Goal: Find specific page/section: Find specific page/section

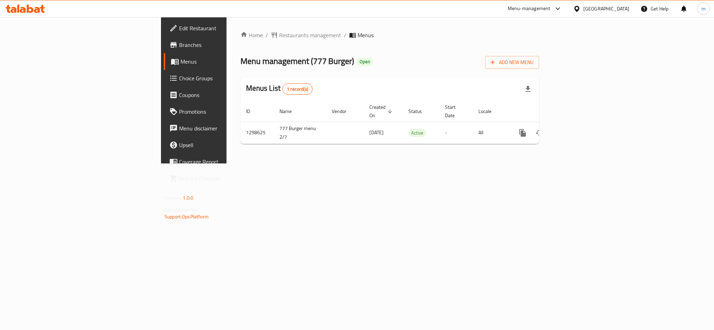
click at [22, 3] on div at bounding box center [25, 9] width 50 height 14
click at [23, 9] on icon at bounding box center [23, 10] width 6 height 6
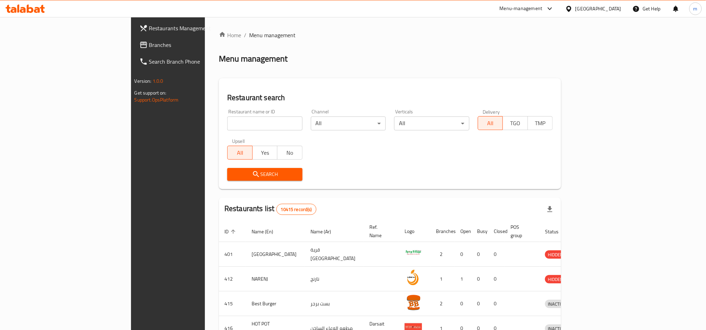
click at [610, 8] on div "Oman" at bounding box center [598, 9] width 46 height 8
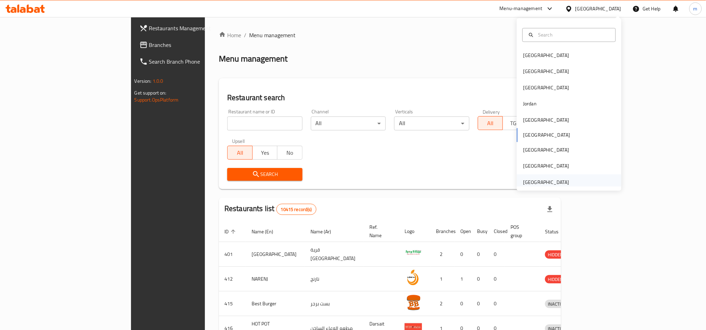
click at [523, 183] on div "[GEOGRAPHIC_DATA]" at bounding box center [546, 183] width 46 height 8
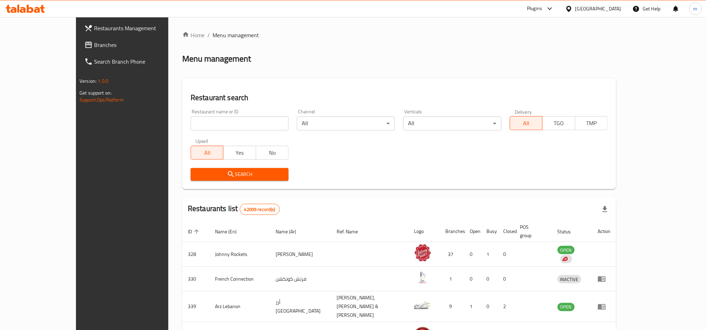
click at [94, 43] on span "Branches" at bounding box center [141, 45] width 94 height 8
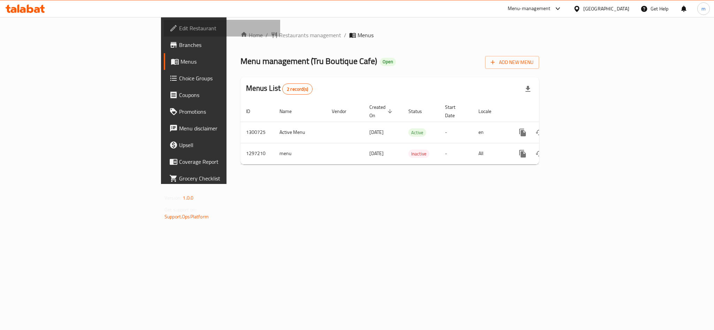
click at [179, 24] on span "Edit Restaurant" at bounding box center [226, 28] width 95 height 8
